Goal: Task Accomplishment & Management: Use online tool/utility

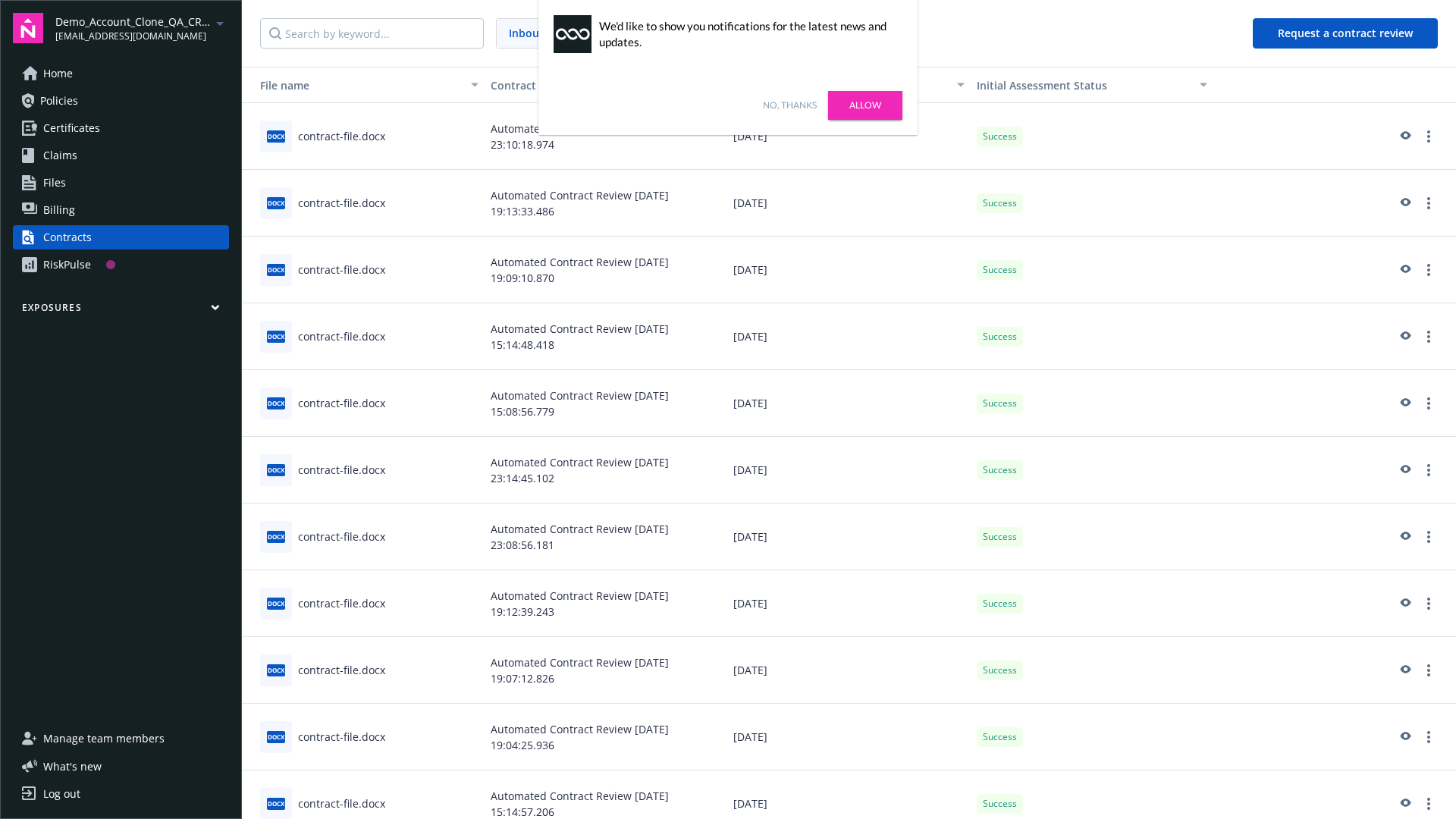
click at [790, 105] on link "No, thanks" at bounding box center [790, 105] width 54 height 14
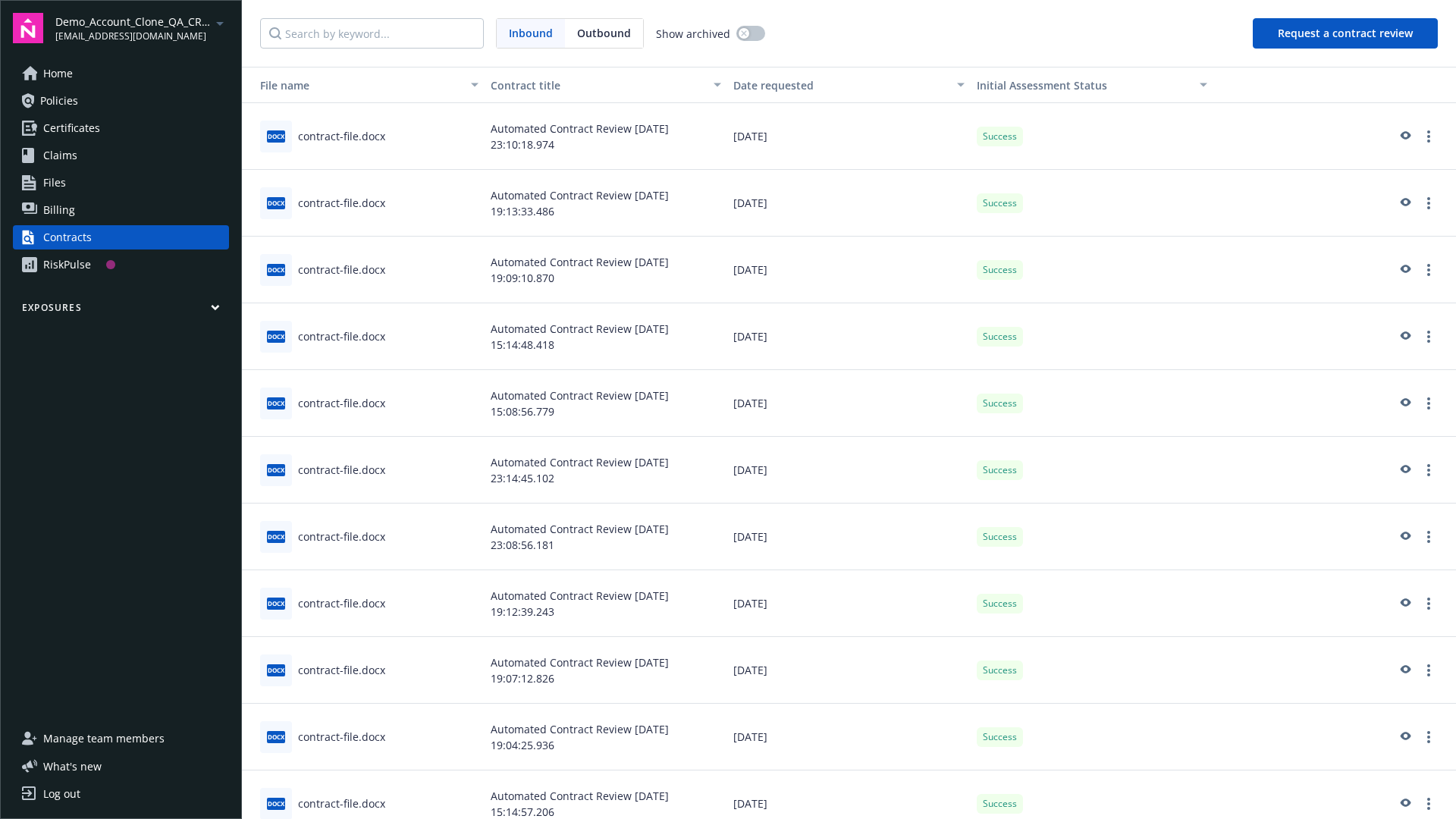
click at [1346, 33] on button "Request a contract review" at bounding box center [1345, 33] width 185 height 31
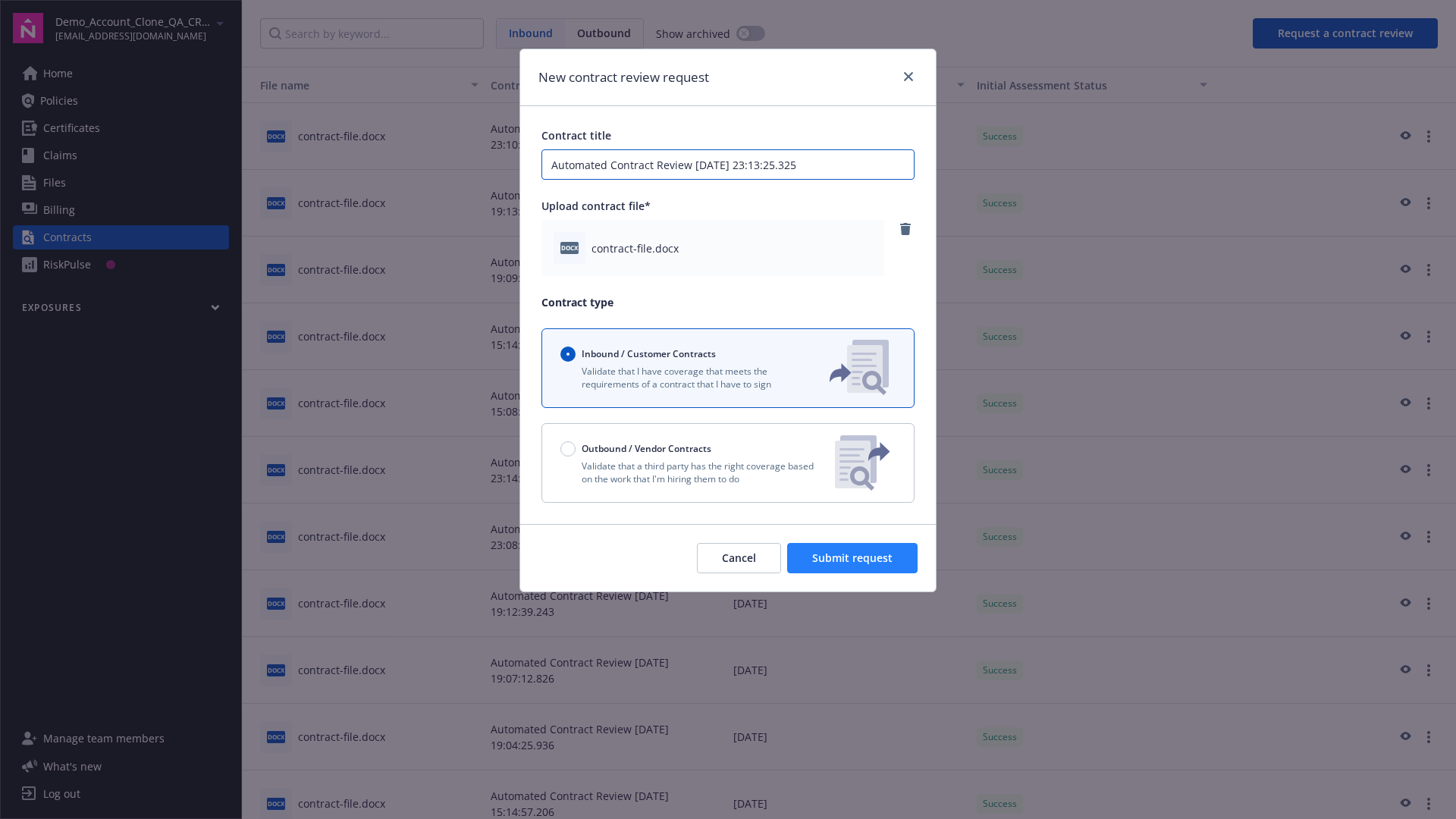
type input "Automated Contract Review [DATE] 23:13:25.325"
click at [853, 558] on span "Submit request" at bounding box center [852, 558] width 80 height 14
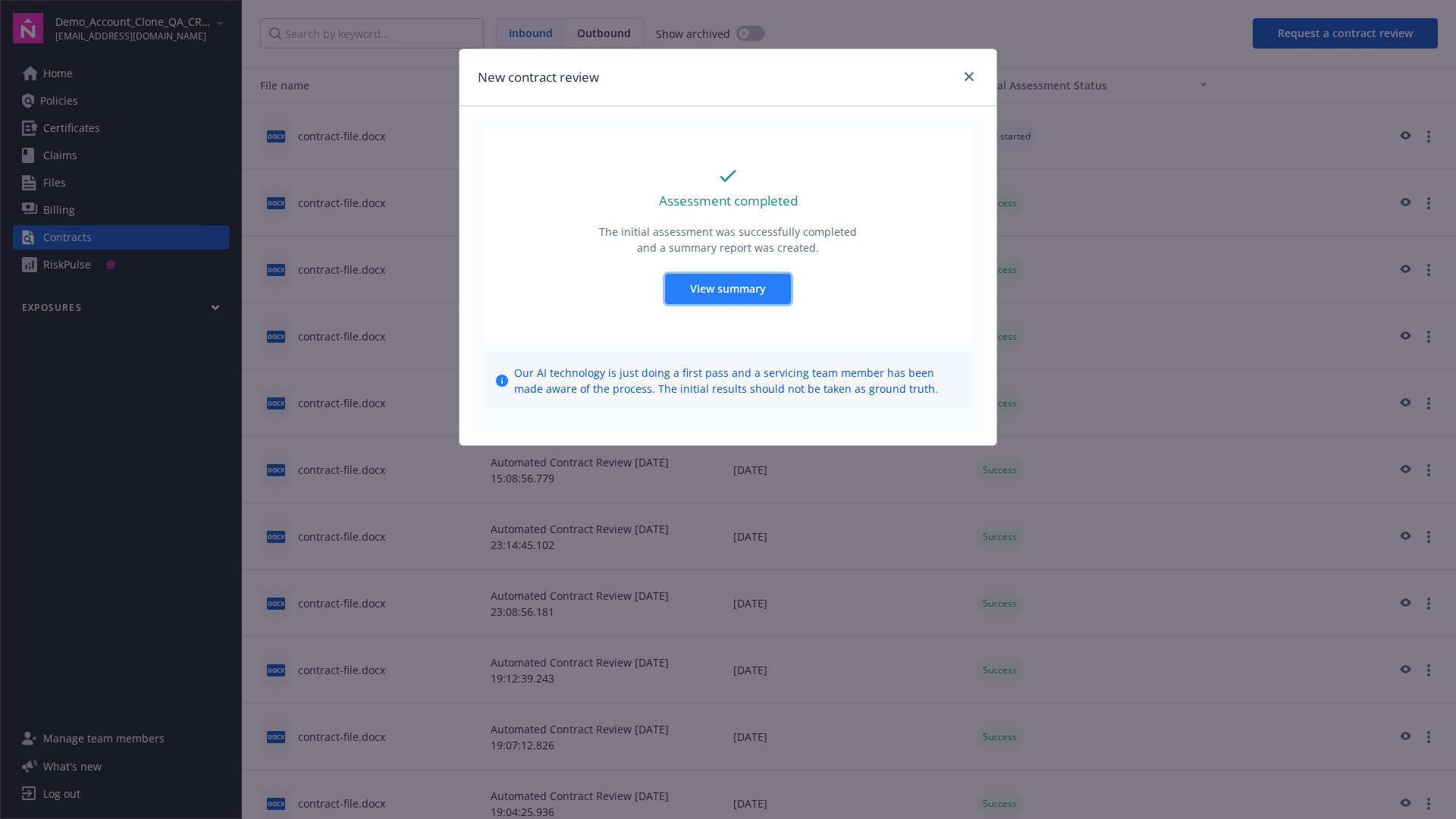
click at [727, 288] on span "View summary" at bounding box center [728, 288] width 76 height 14
